Goal: Navigation & Orientation: Find specific page/section

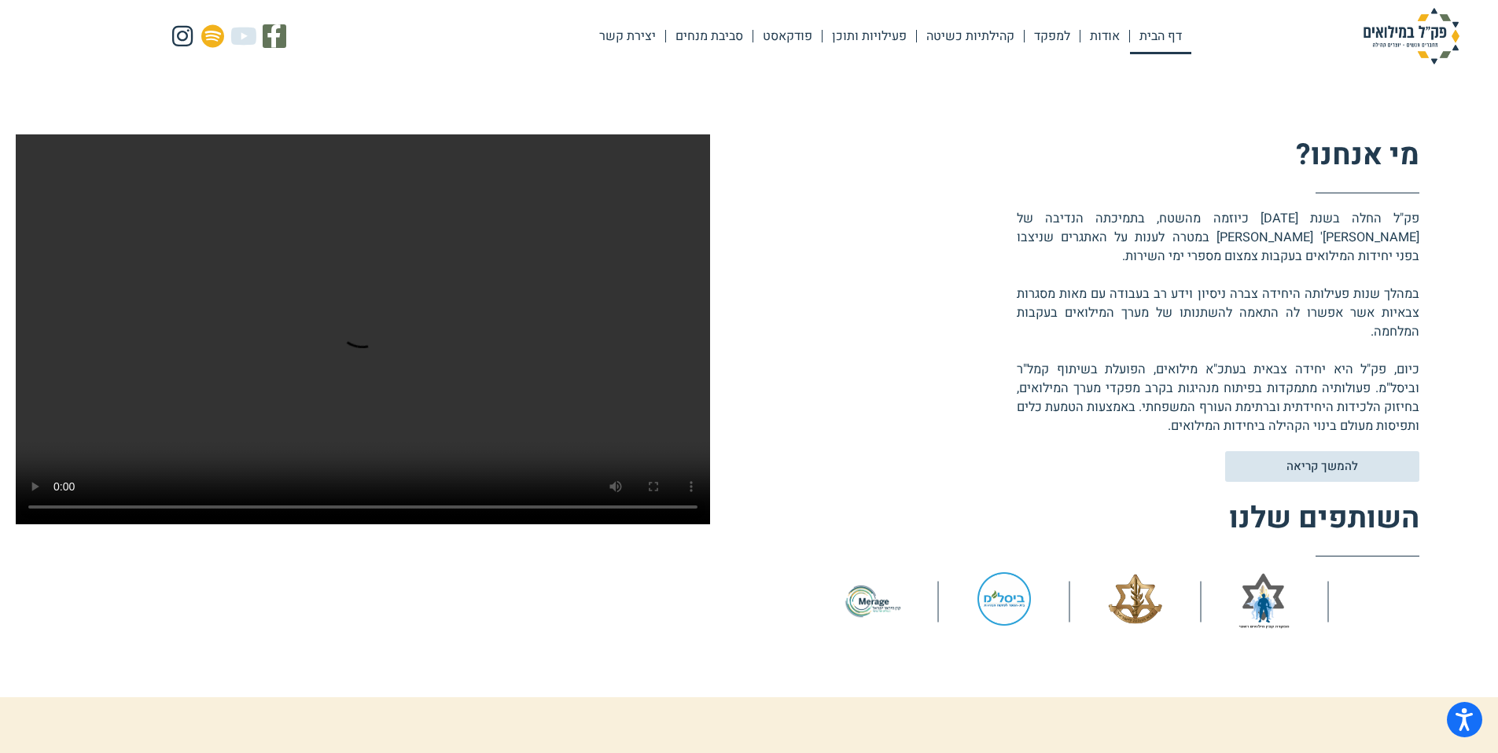
scroll to position [873, 0]
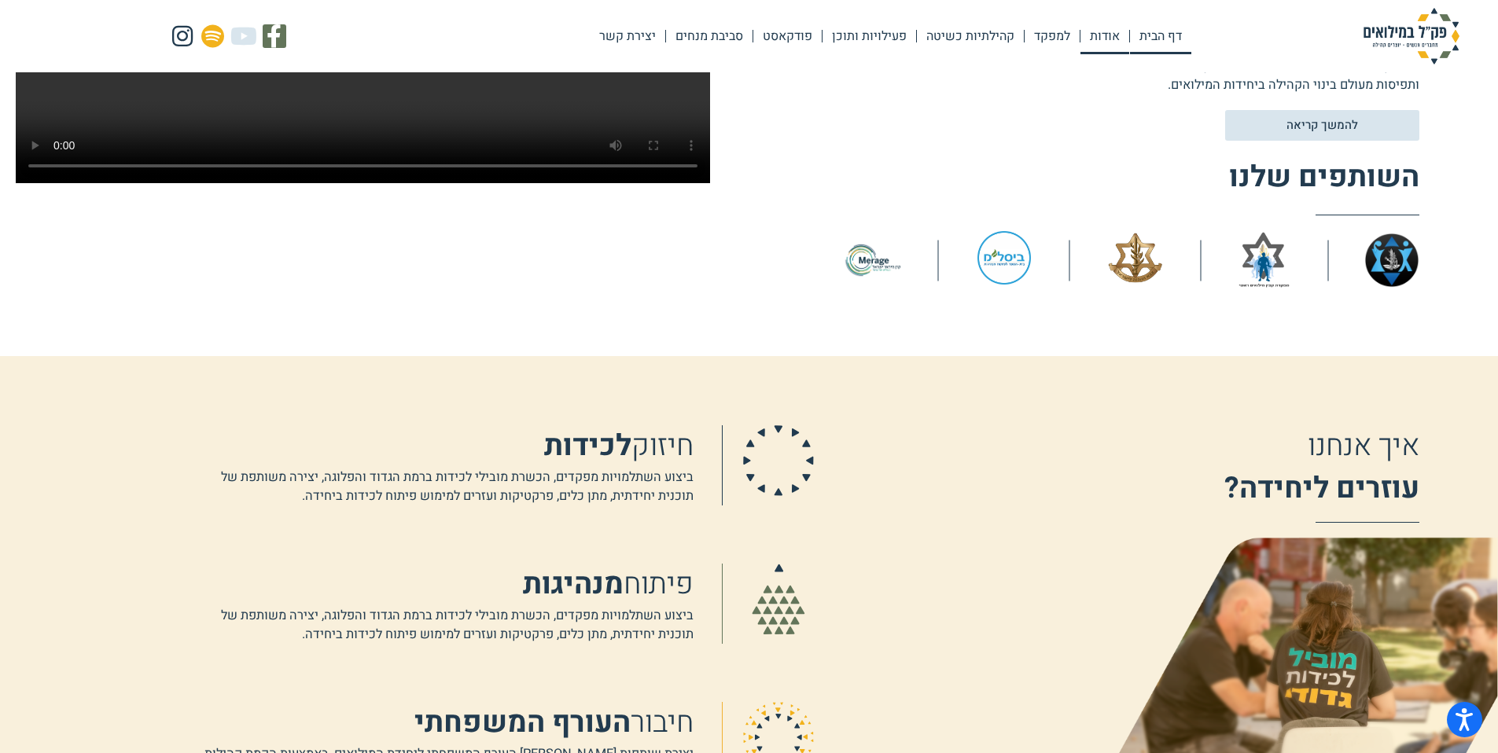
click at [1089, 40] on link "אודות" at bounding box center [1104, 36] width 49 height 36
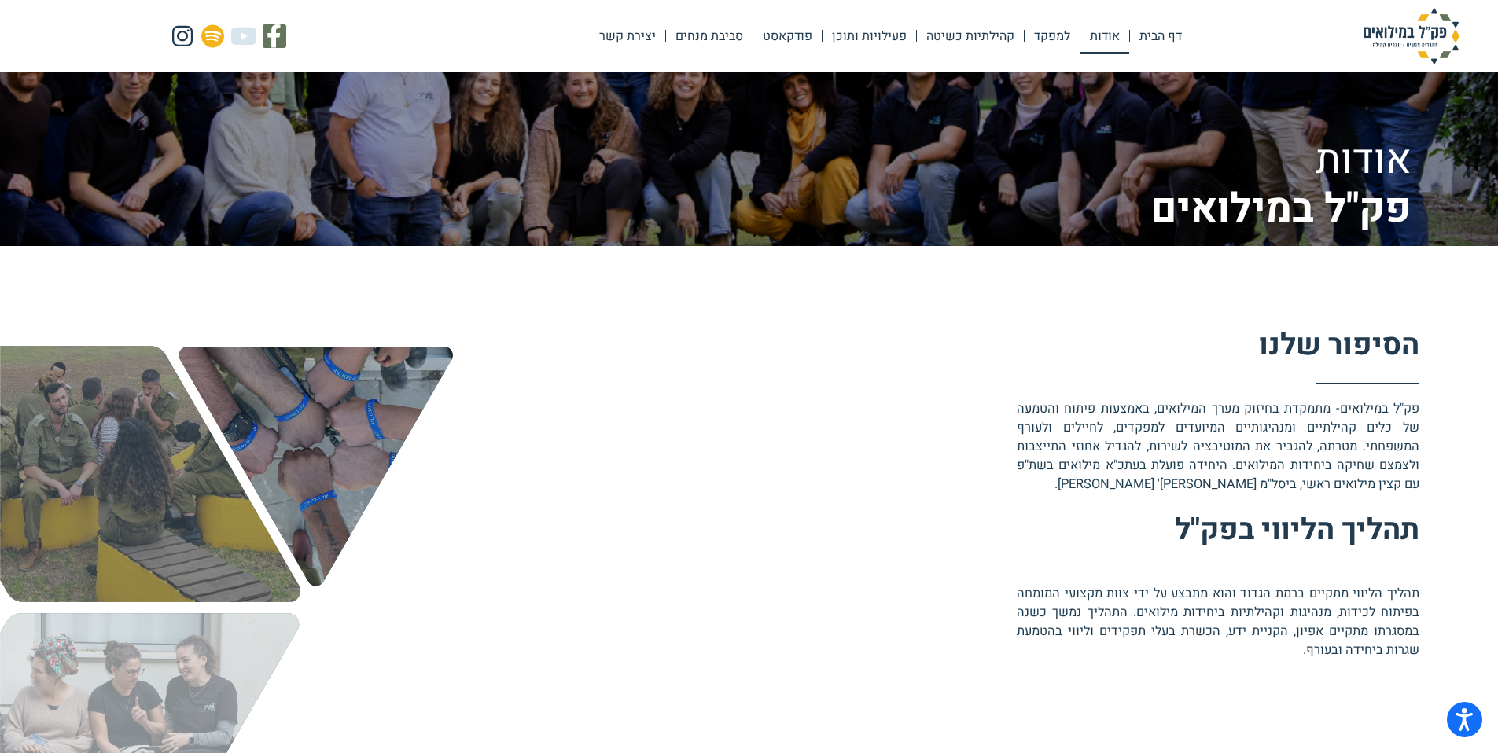
scroll to position [663, 0]
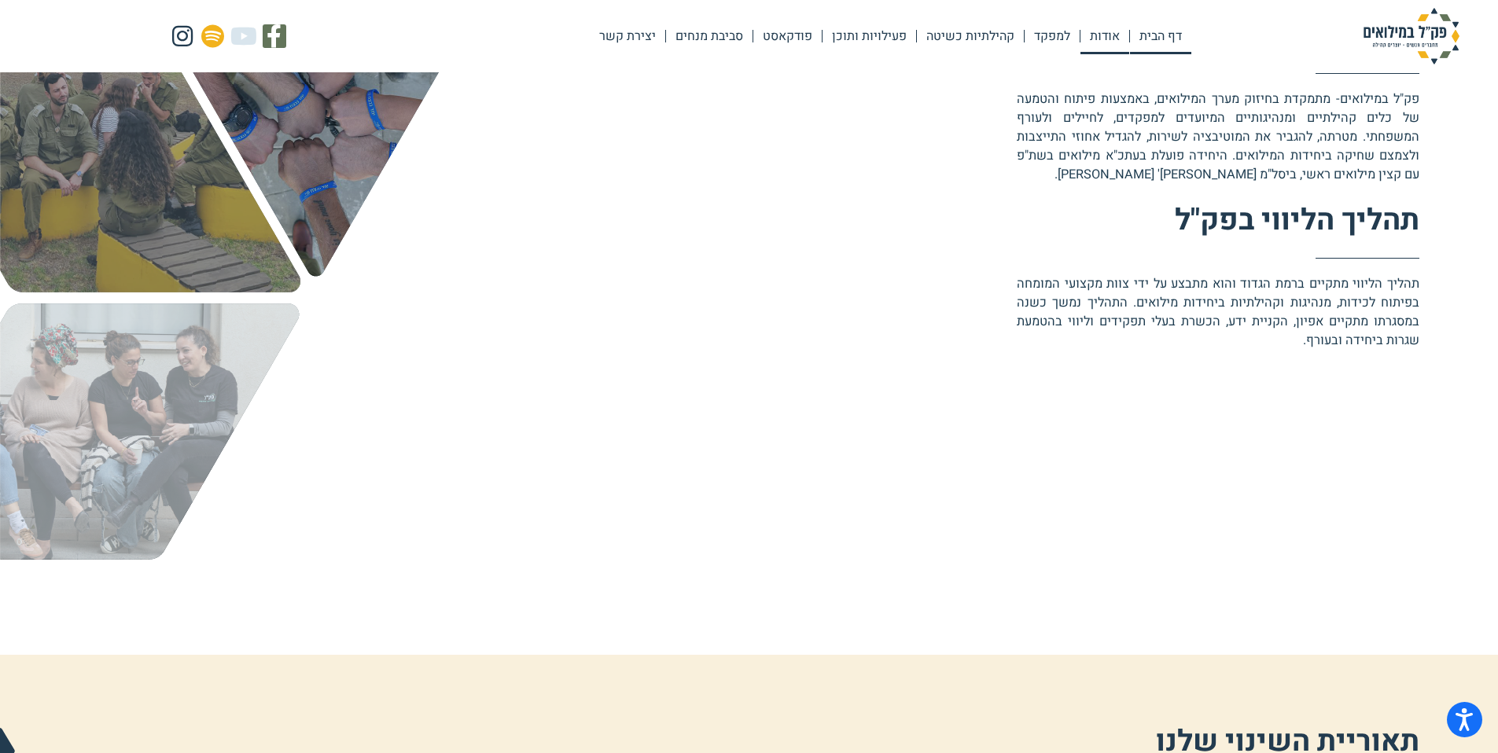
click at [1173, 46] on link "דף הבית" at bounding box center [1160, 36] width 61 height 36
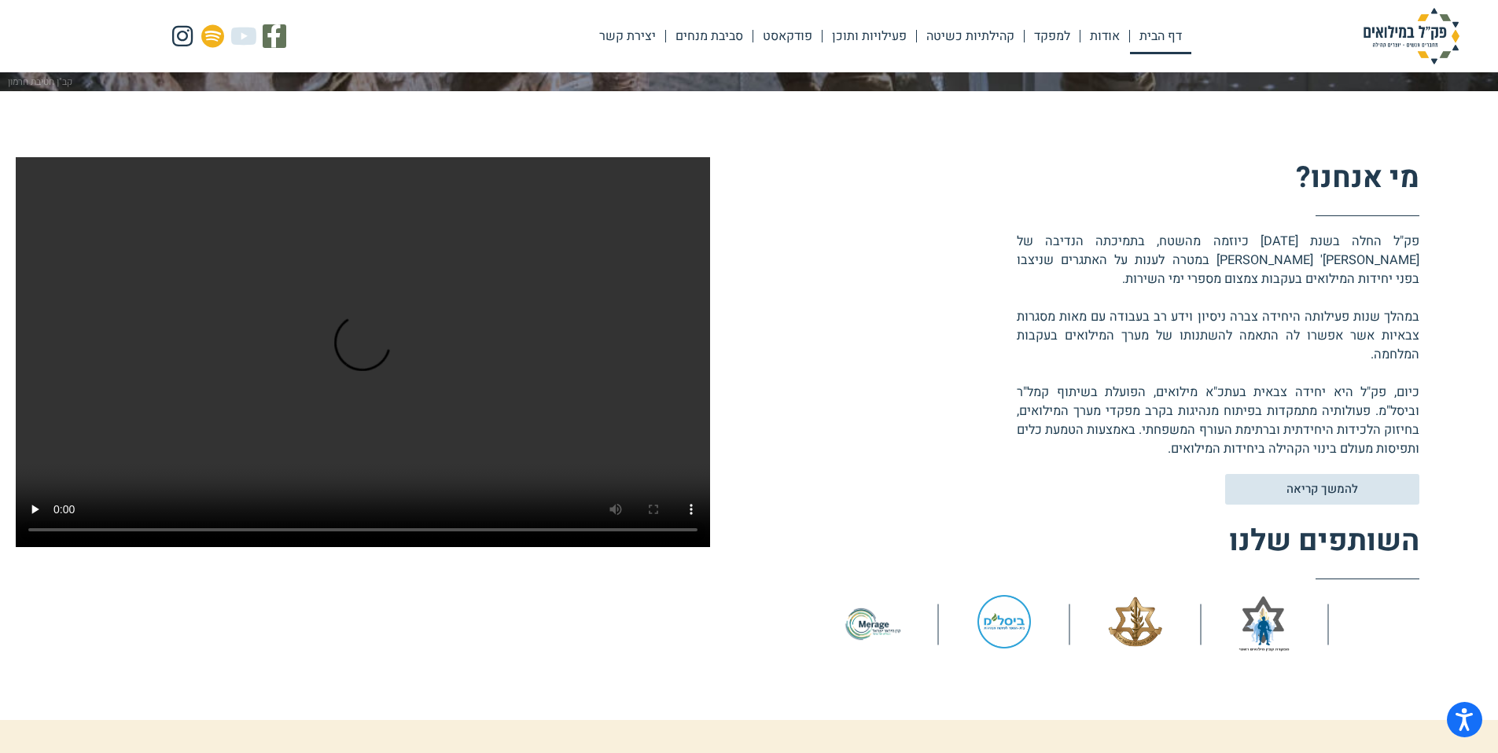
scroll to position [591, 0]
